Goal: Find specific page/section: Find specific page/section

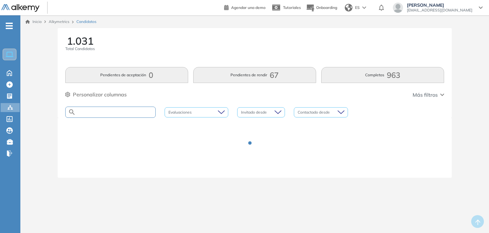
click at [126, 111] on input "text" at bounding box center [116, 112] width 80 height 5
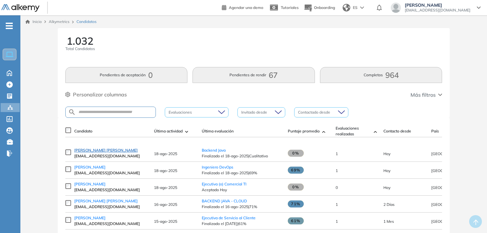
click at [108, 152] on span "[PERSON_NAME] [PERSON_NAME]" at bounding box center [105, 150] width 63 height 5
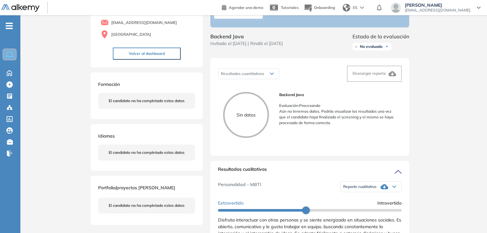
scroll to position [53, 0]
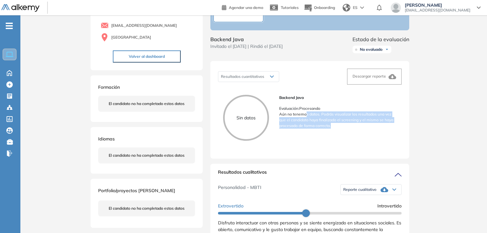
drag, startPoint x: 306, startPoint y: 122, endPoint x: 331, endPoint y: 131, distance: 27.0
click at [331, 128] on p "Aún no tenemos datos. Podrás visualizar los resultados una vez que el candidato…" at bounding box center [337, 119] width 117 height 17
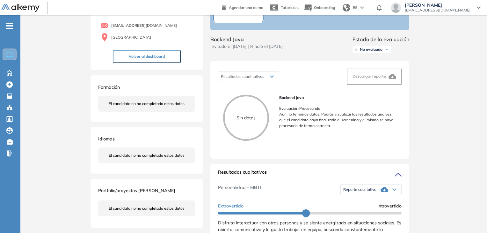
drag, startPoint x: 331, startPoint y: 131, endPoint x: 295, endPoint y: 94, distance: 51.4
click at [295, 94] on div "Resultados cuantitativos Resultados cuantitativos Descargar reporte Sin datos B…" at bounding box center [309, 109] width 199 height 97
